Goal: Task Accomplishment & Management: Manage account settings

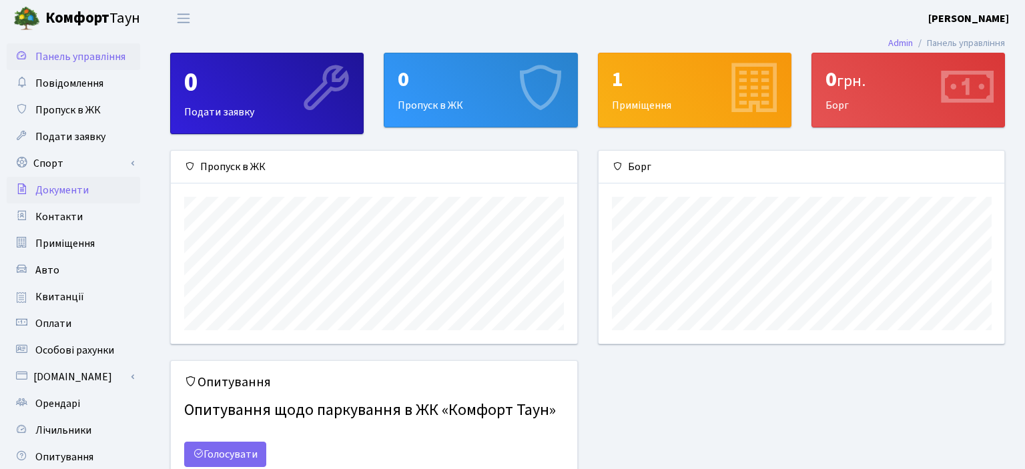
scroll to position [192, 406]
click at [45, 167] on link "Спорт" at bounding box center [74, 163] width 134 height 27
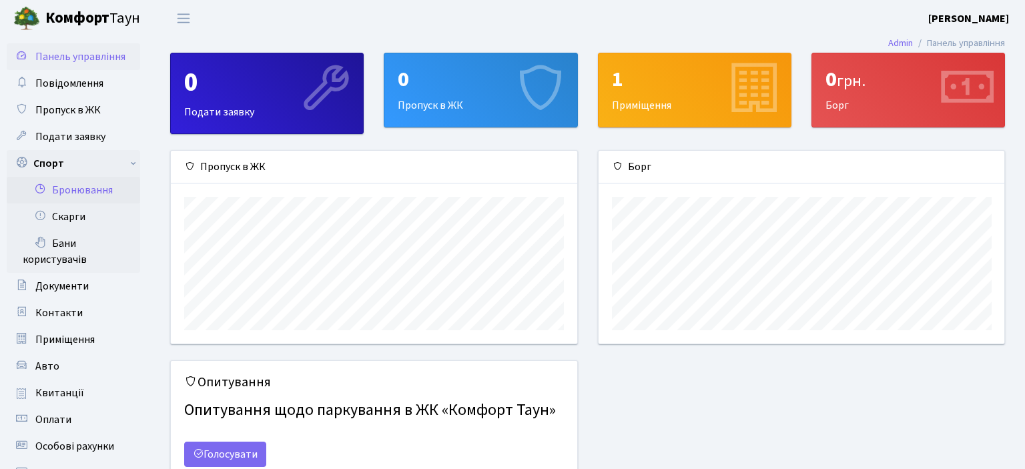
click at [77, 194] on link "Бронювання" at bounding box center [74, 190] width 134 height 27
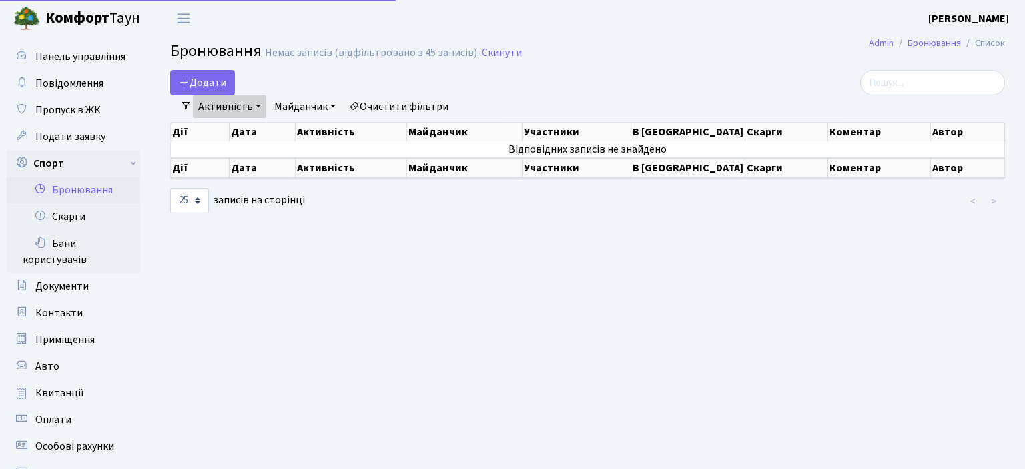
select select "25"
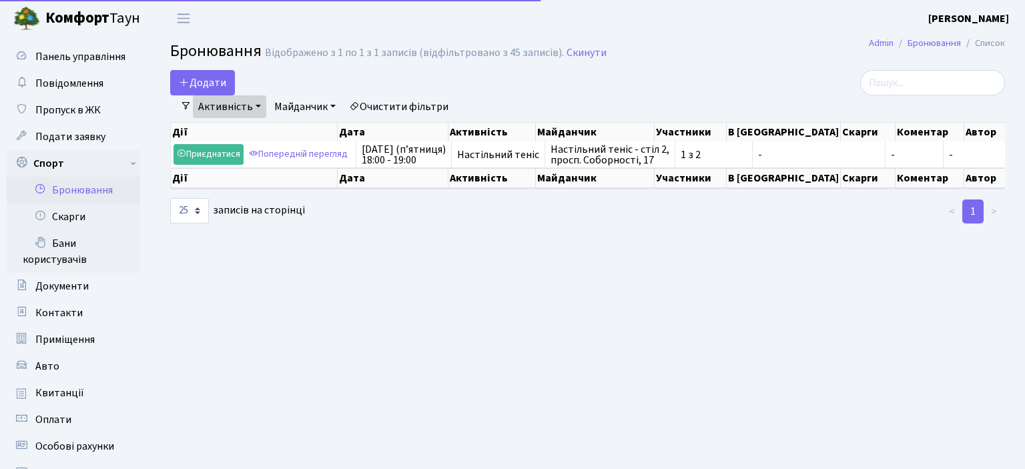
select select "25"
click at [212, 78] on button "Додати" at bounding box center [202, 82] width 65 height 25
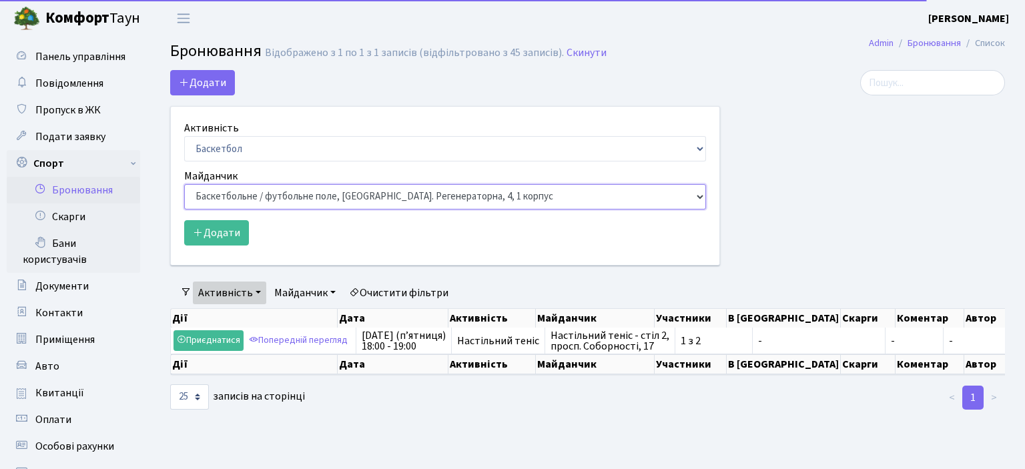
click at [184, 184] on select "Баскетбольне / футбольне поле, Вул. Регенераторна, 4, 1 корпус Баскетбольне пол…" at bounding box center [445, 196] width 522 height 25
select select "13"
click option "Настільний теніс - стіл 2, просп. Соборності, 17" at bounding box center [0, 0] width 0 height 0
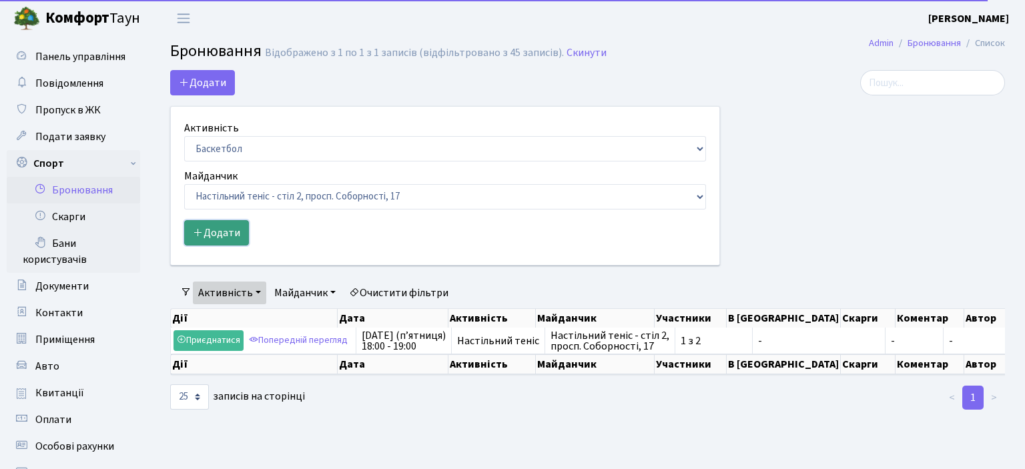
click at [221, 223] on button "Додати" at bounding box center [216, 232] width 65 height 25
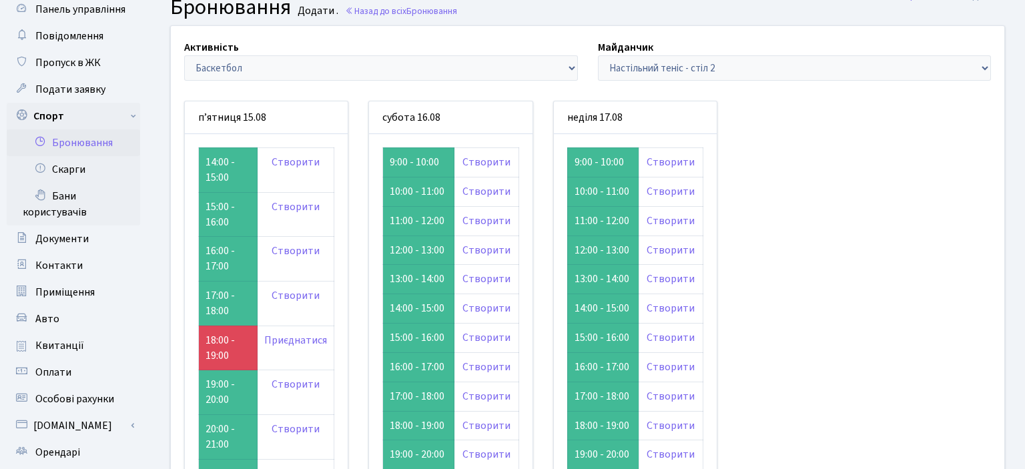
scroll to position [70, 0]
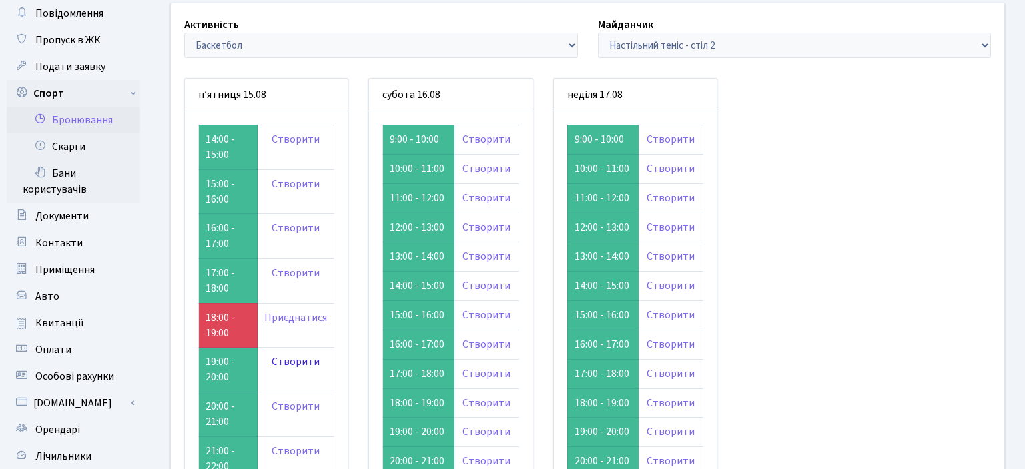
click at [297, 362] on link "Створити" at bounding box center [296, 361] width 48 height 15
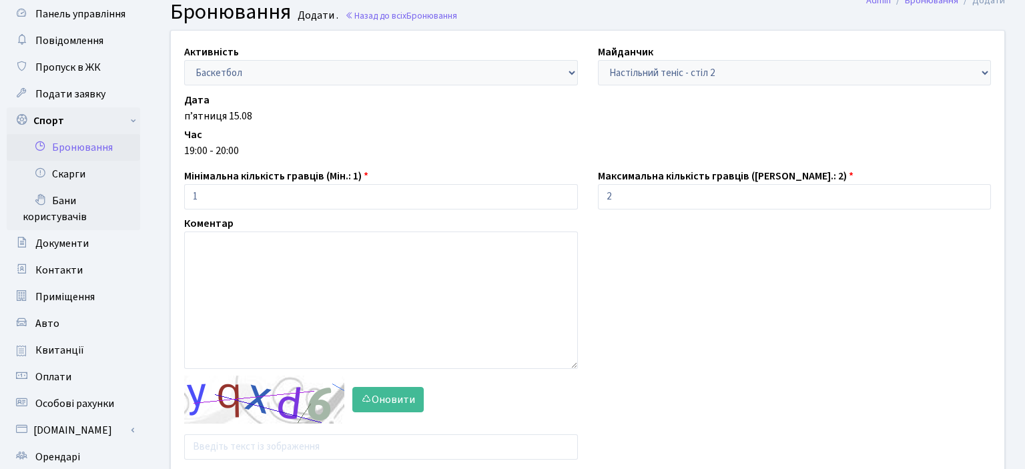
scroll to position [141, 0]
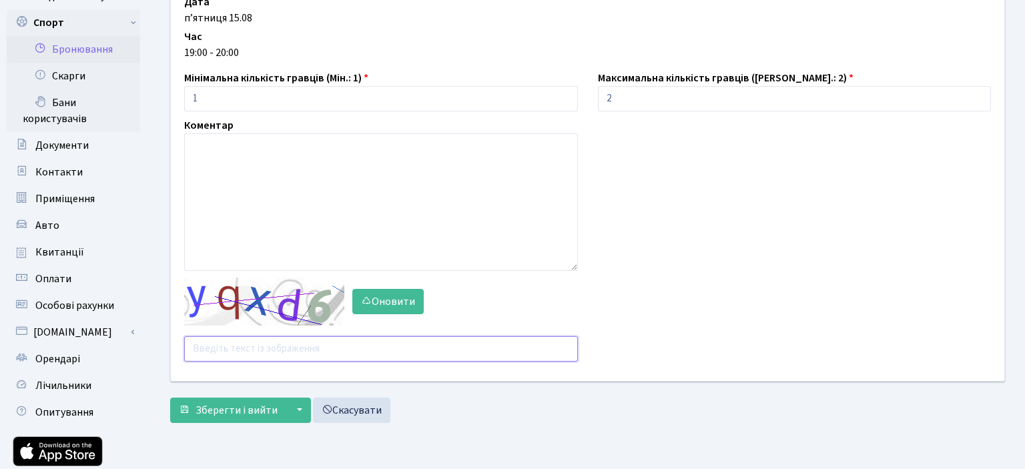
click at [217, 351] on input "text" at bounding box center [381, 348] width 394 height 25
type input "pjren"
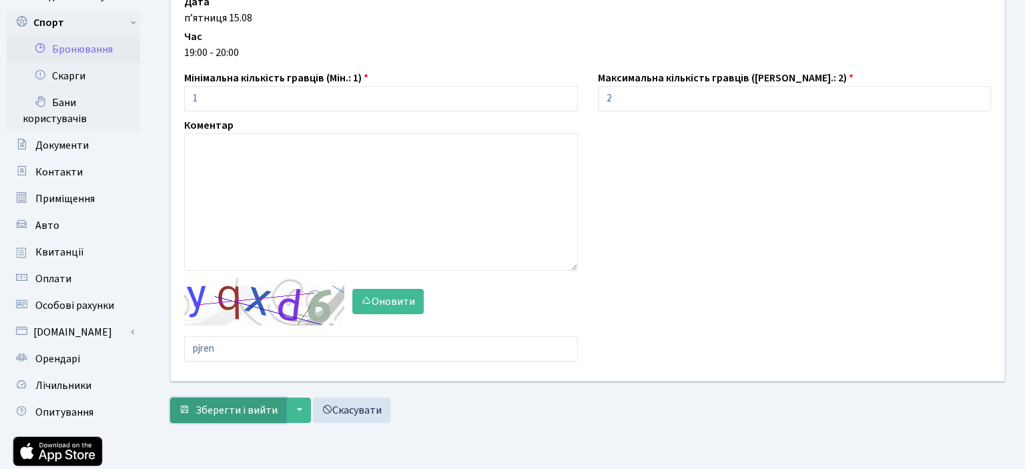
click at [250, 413] on span "Зберегти і вийти" at bounding box center [237, 410] width 82 height 15
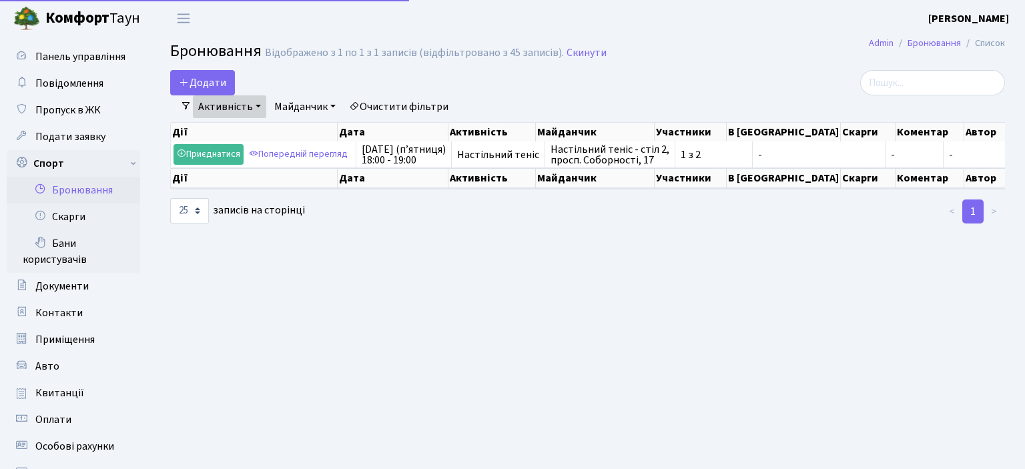
select select "25"
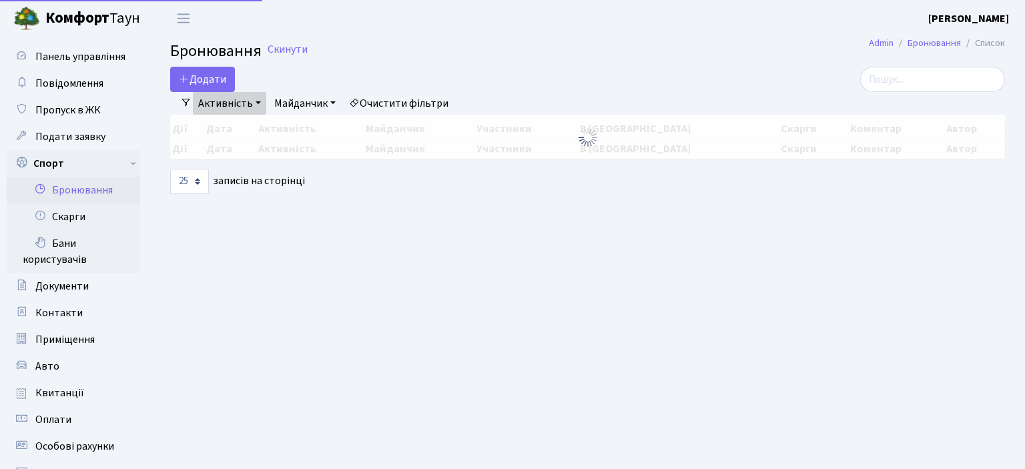
select select "25"
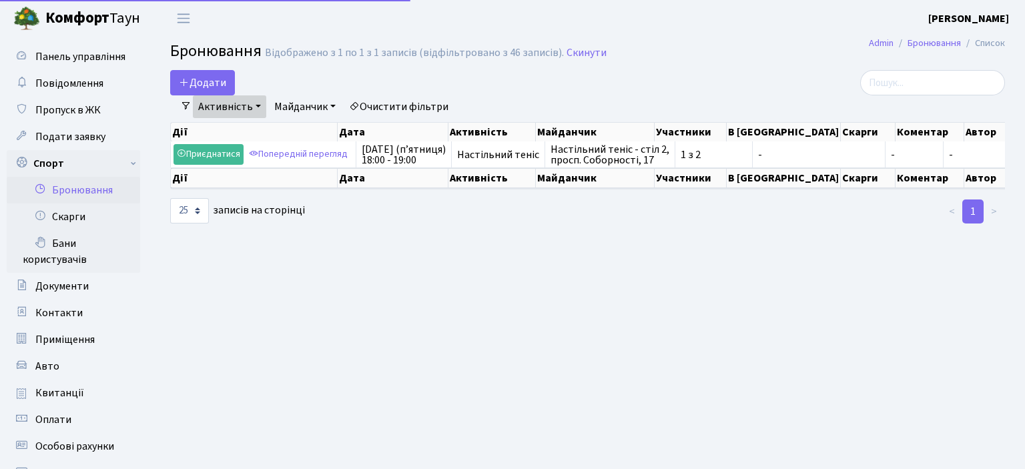
select select "25"
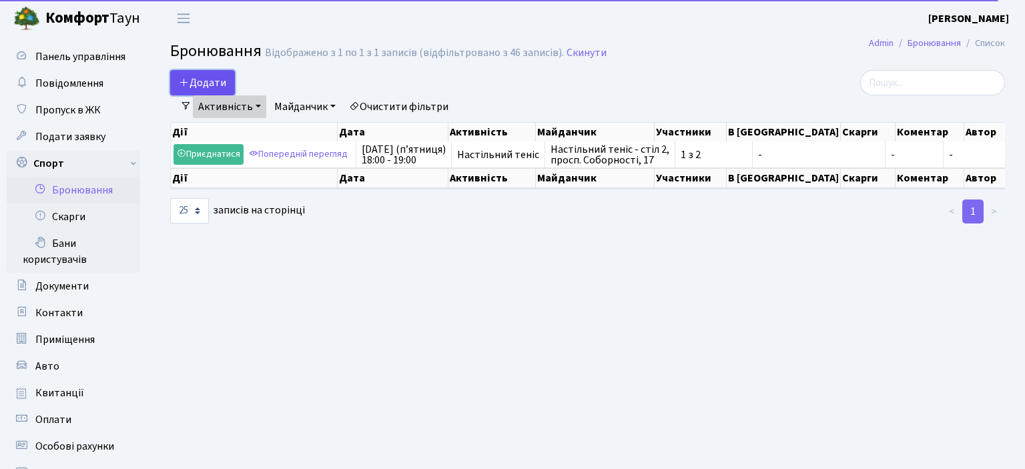
click at [200, 83] on button "Додати" at bounding box center [202, 82] width 65 height 25
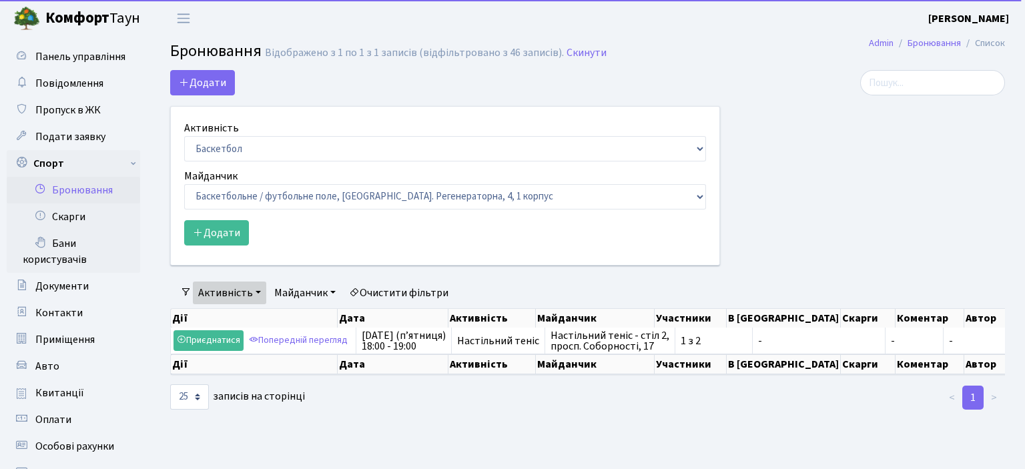
click at [248, 295] on link "Активність" at bounding box center [229, 293] width 73 height 23
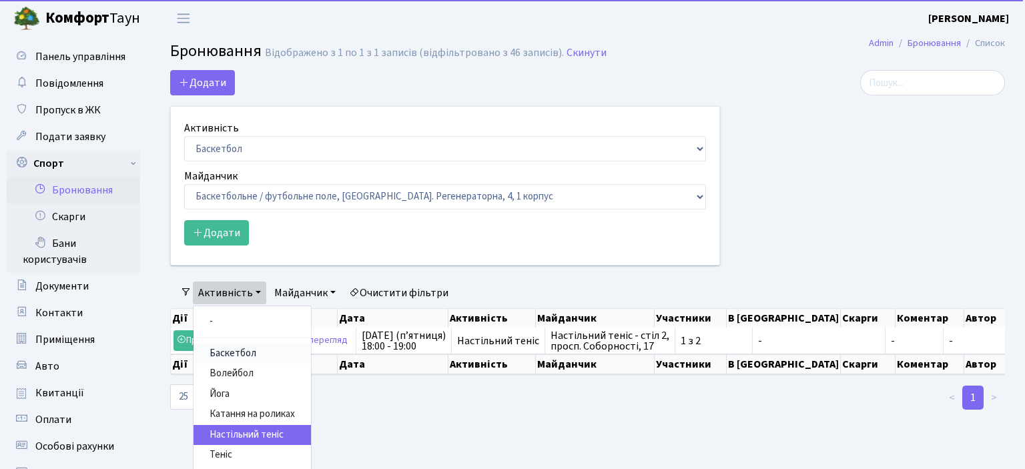
click at [226, 355] on link "Баскетбол" at bounding box center [252, 354] width 117 height 21
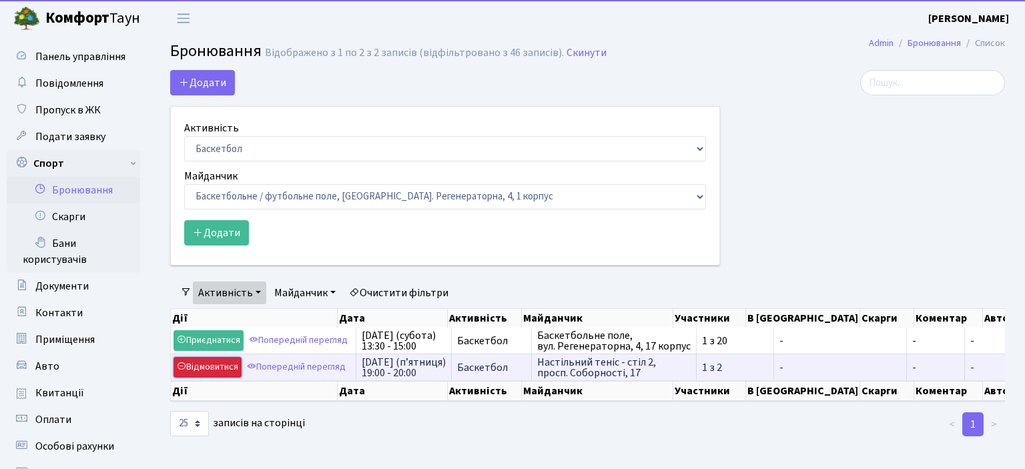
click at [220, 366] on link "Відмовитися" at bounding box center [208, 367] width 68 height 21
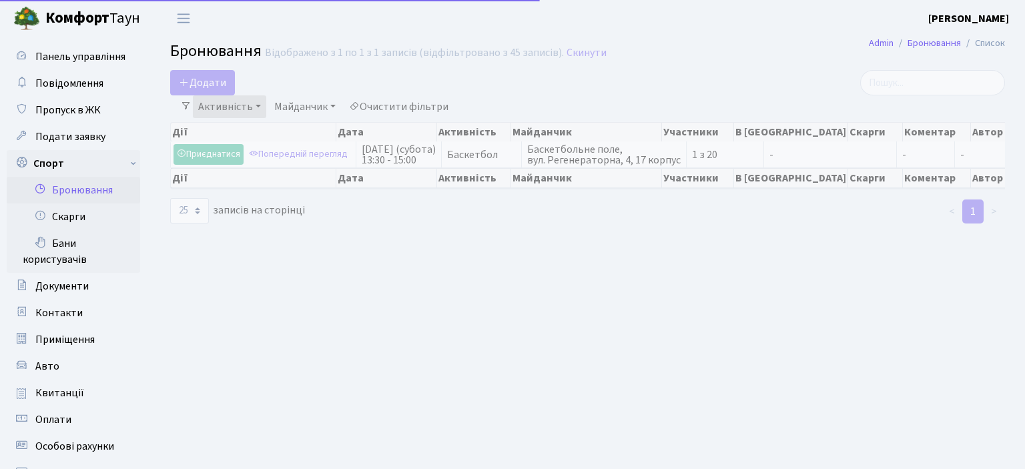
select select "25"
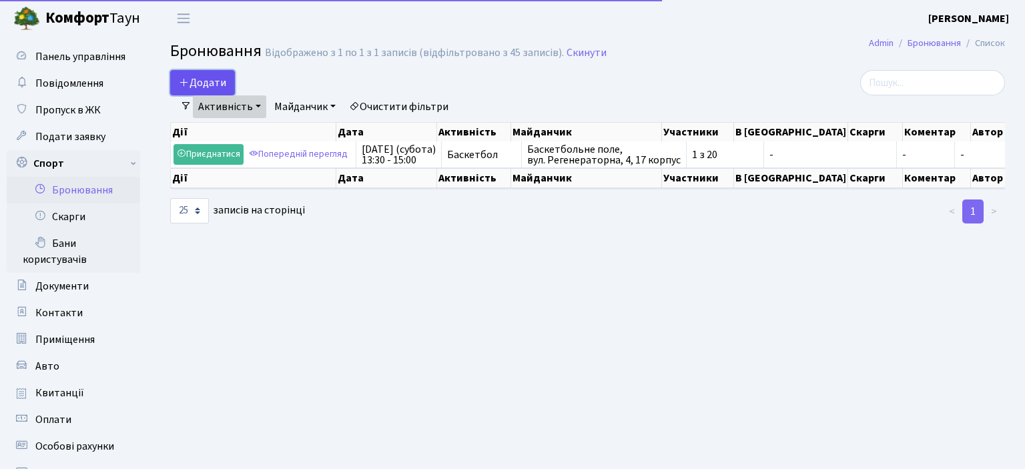
click at [193, 75] on button "Додати" at bounding box center [202, 82] width 65 height 25
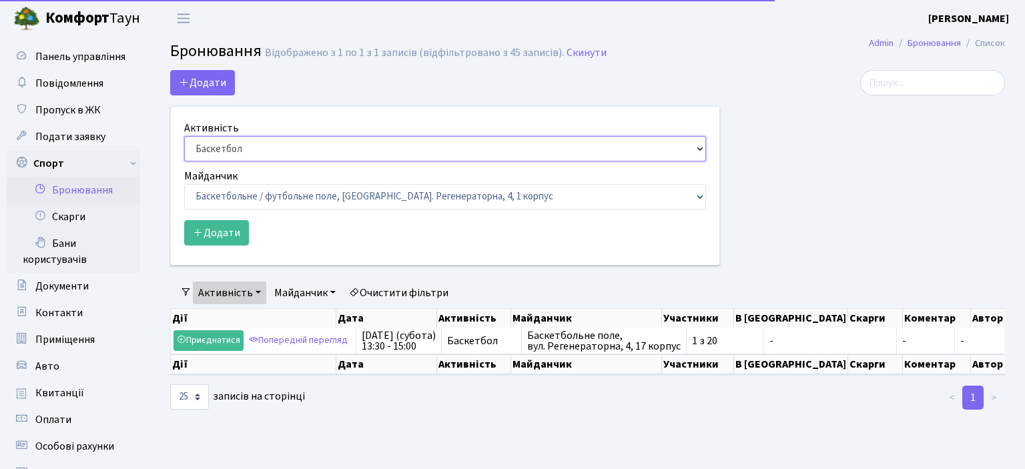
click at [184, 136] on select "Баскетбол Волейбол Йога Катання на роликах Настільний теніс [PERSON_NAME] Фітнес" at bounding box center [445, 148] width 522 height 25
select select "7"
click option "Настільний теніс" at bounding box center [0, 0] width 0 height 0
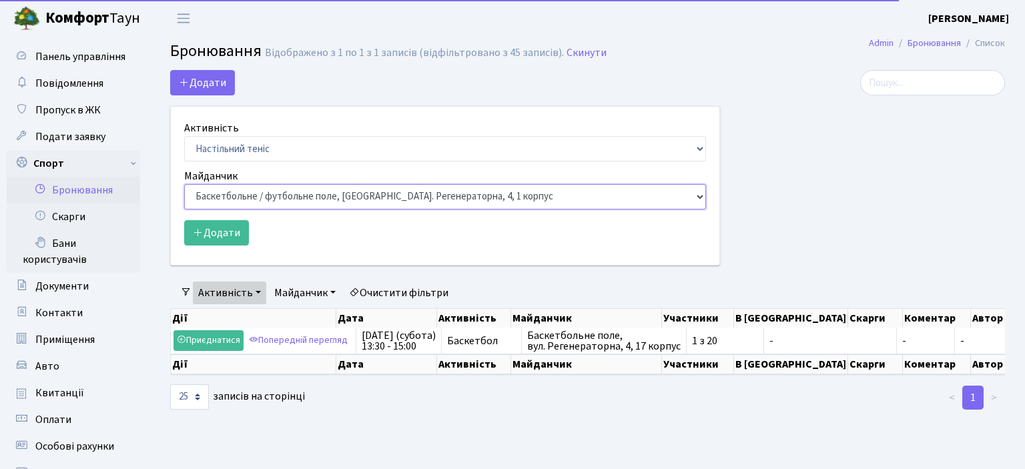
click at [184, 184] on select "Баскетбольне / футбольне поле, [GEOGRAPHIC_DATA]. [STREET_ADDRESS]. [STREET_ADD…" at bounding box center [445, 196] width 522 height 25
select select "13"
click option "Настільний теніс - стіл 2, просп. Соборності, 17" at bounding box center [0, 0] width 0 height 0
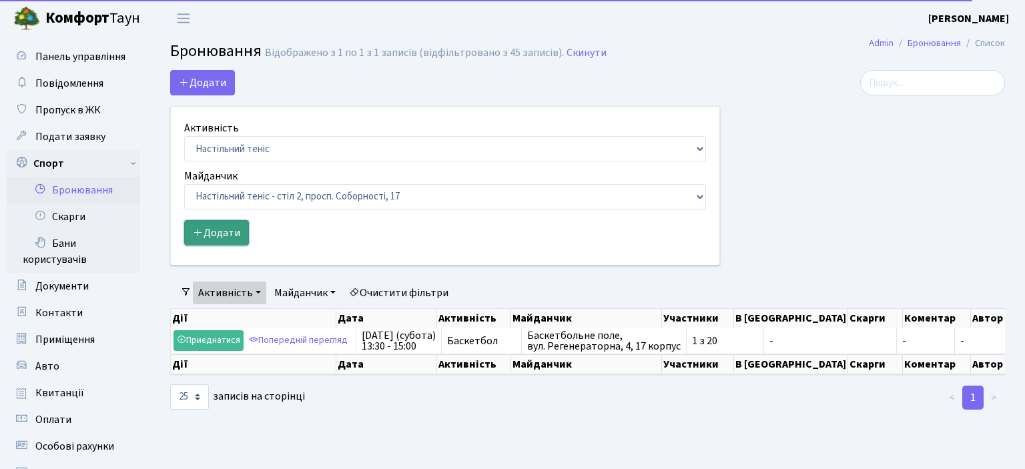
click at [236, 236] on button "Додати" at bounding box center [216, 232] width 65 height 25
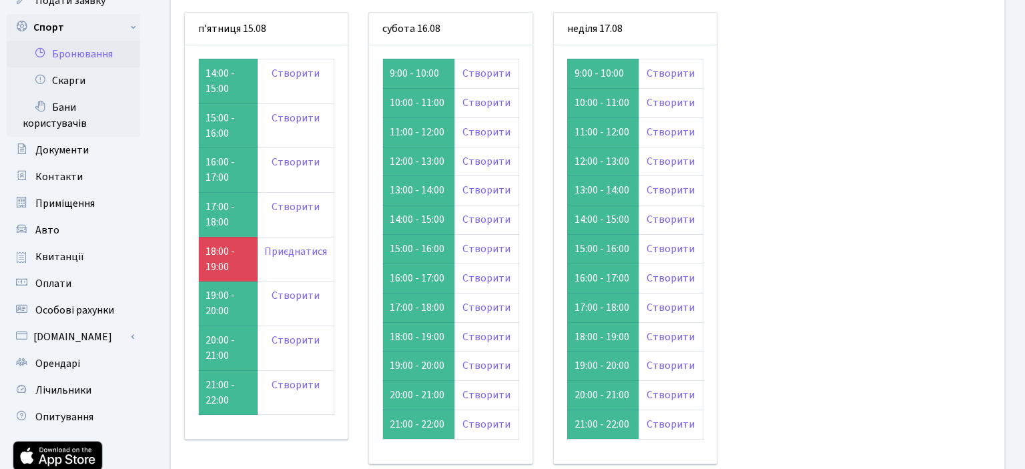
scroll to position [141, 0]
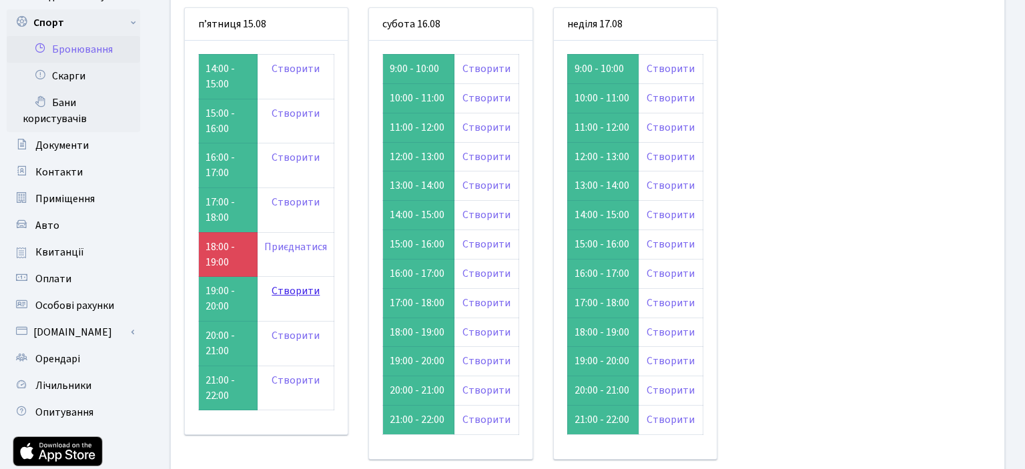
click at [287, 290] on link "Створити" at bounding box center [296, 291] width 48 height 15
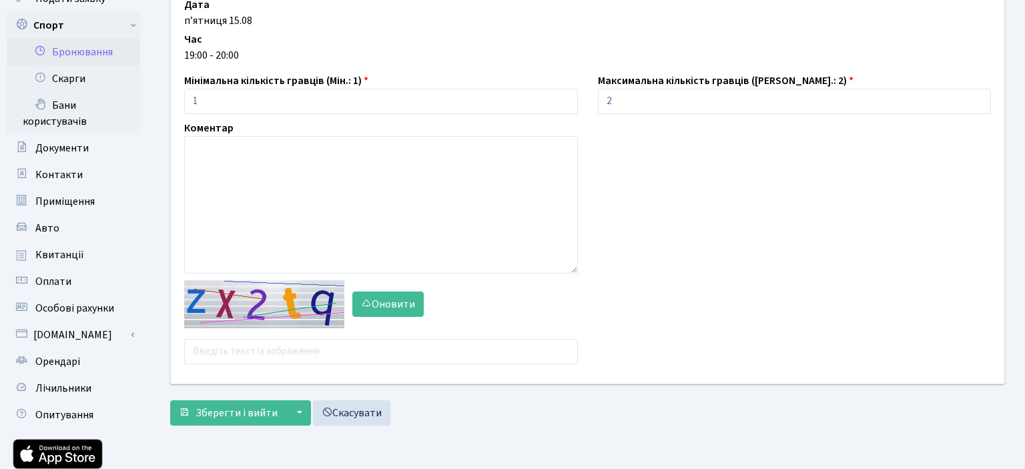
scroll to position [141, 0]
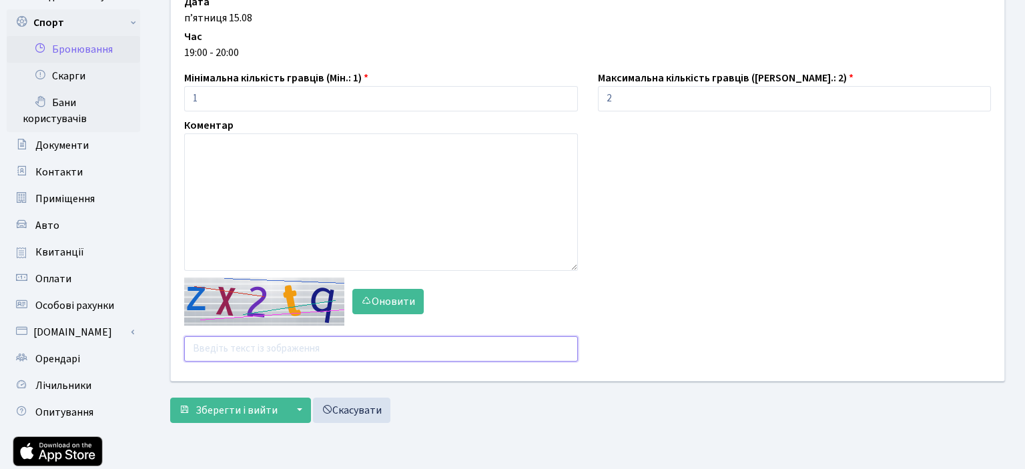
click at [252, 350] on input "text" at bounding box center [381, 348] width 394 height 25
type input "d6cft"
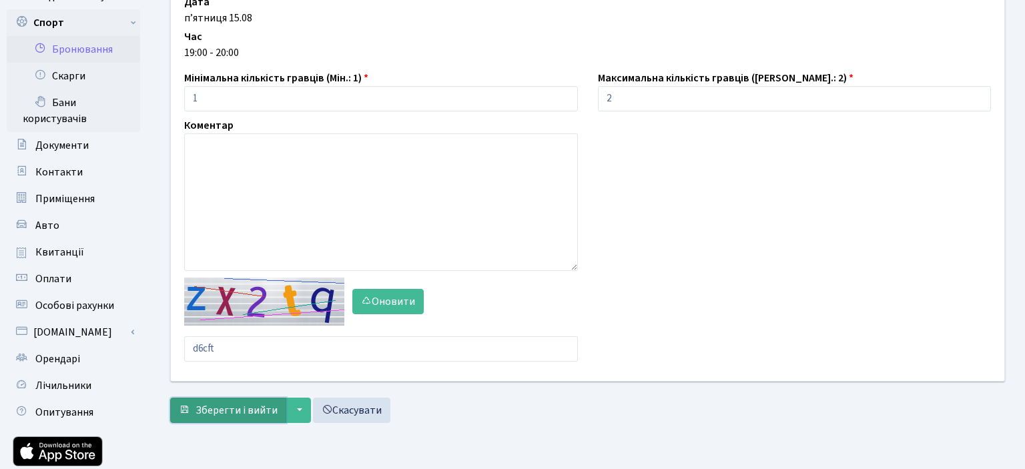
click at [248, 414] on span "Зберегти і вийти" at bounding box center [237, 410] width 82 height 15
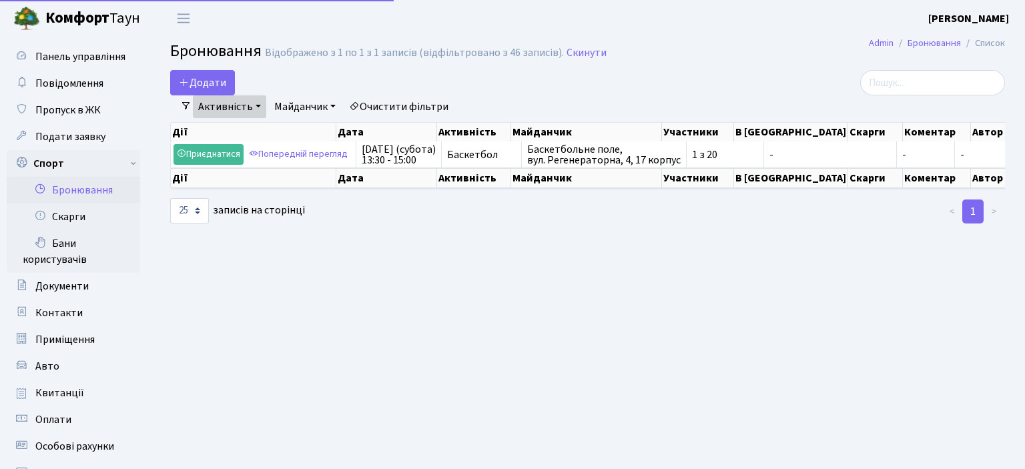
select select "25"
click at [229, 109] on link "Активність" at bounding box center [229, 106] width 73 height 23
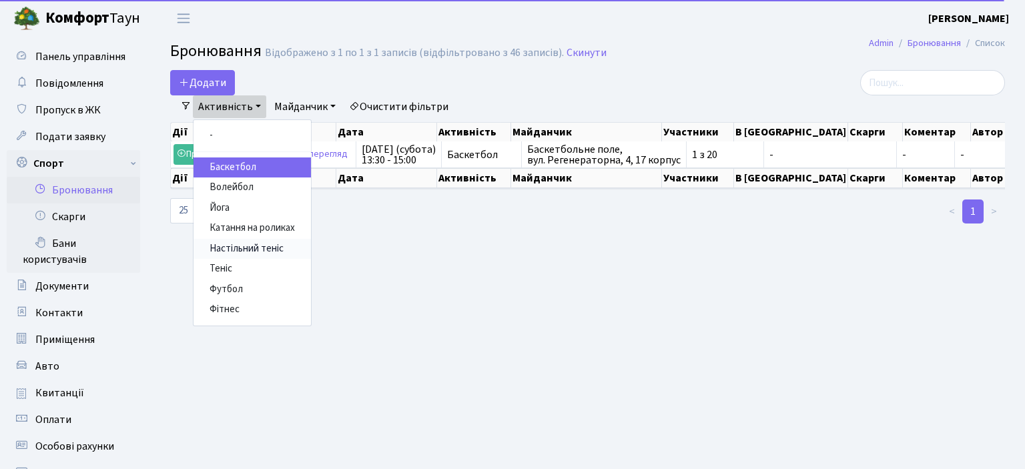
click at [236, 247] on link "Настільний теніс" at bounding box center [252, 249] width 117 height 21
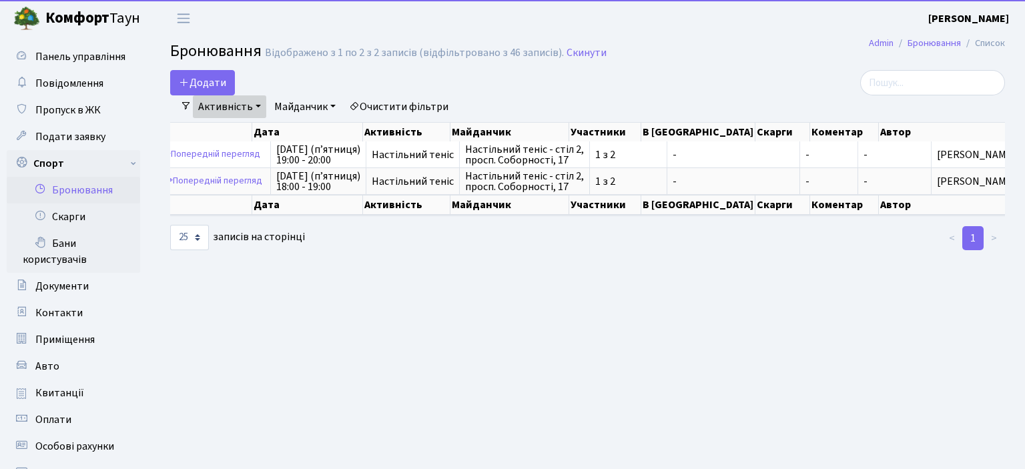
scroll to position [0, 100]
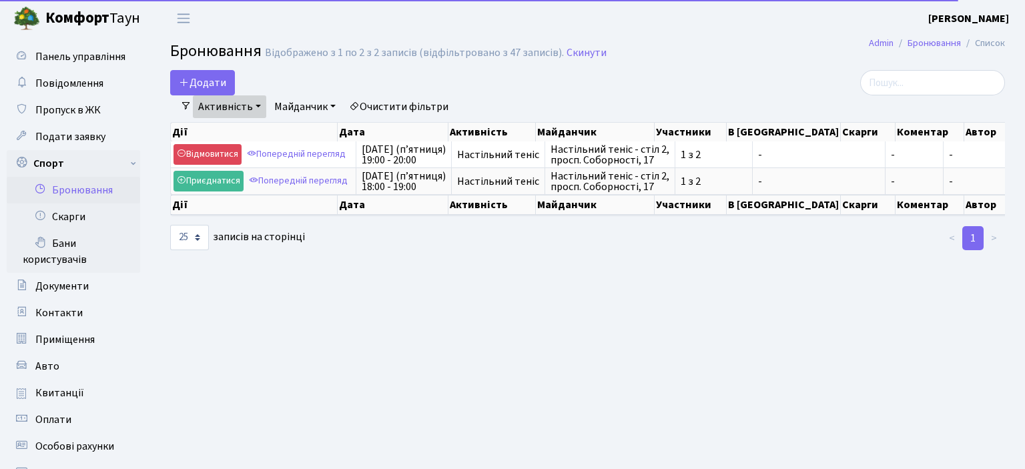
select select "25"
